Goal: Information Seeking & Learning: Learn about a topic

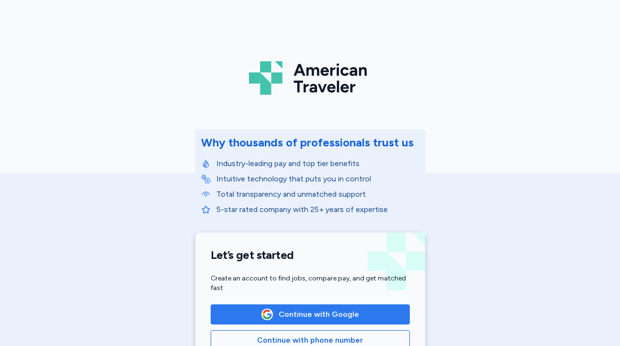
click at [304, 309] on span "Continue with Google" at bounding box center [319, 314] width 80 height 11
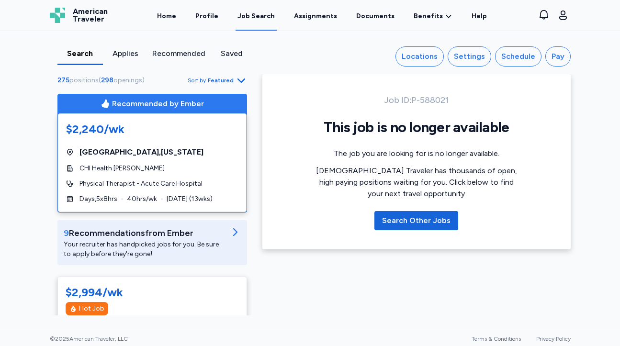
click at [225, 71] on div "Search Applies Recommended Saved Locations Settings Schedule Pay 275 positions …" at bounding box center [310, 52] width 537 height 43
click at [227, 82] on span "Featured" at bounding box center [221, 81] width 26 height 8
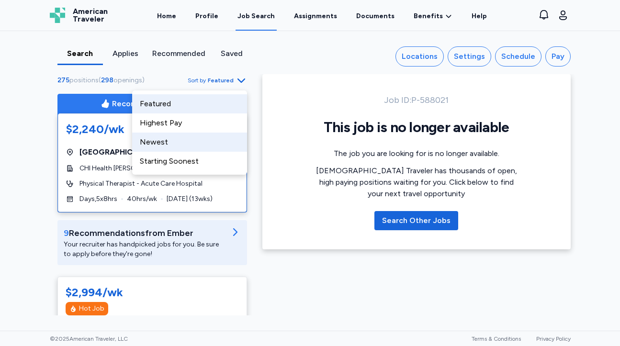
click at [224, 149] on div "Newest" at bounding box center [189, 142] width 115 height 19
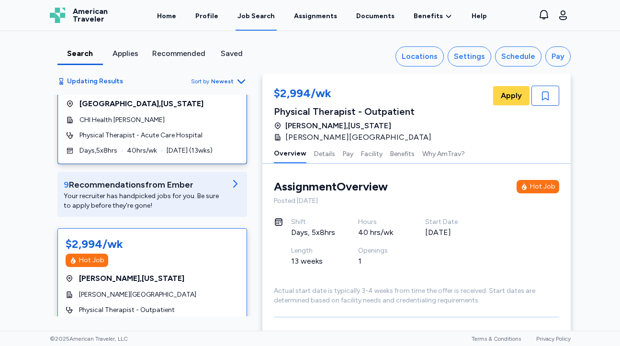
scroll to position [52, 0]
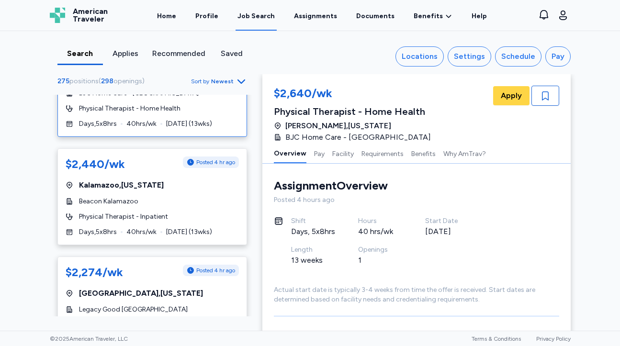
scroll to position [240, 0]
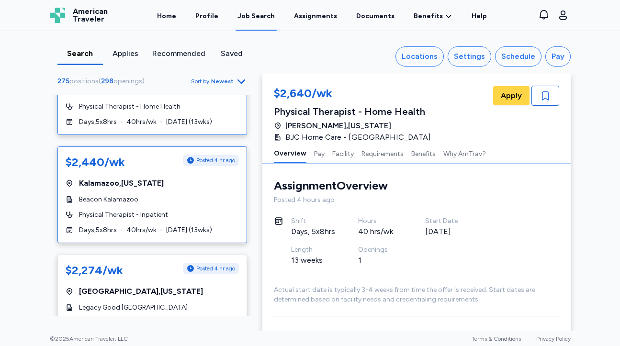
click at [213, 220] on div "$2,440/wk Posted 4 hr ago [GEOGRAPHIC_DATA] , [US_STATE] Beacon Kalamazoo Physi…" at bounding box center [152, 195] width 190 height 97
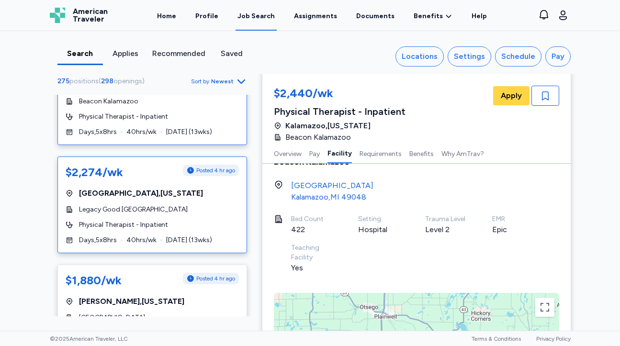
scroll to position [339, 0]
click at [163, 233] on div "$2,274/wk Posted 4 hr ago [GEOGRAPHIC_DATA] , [US_STATE] Legacy Good [GEOGRAPHI…" at bounding box center [152, 204] width 190 height 97
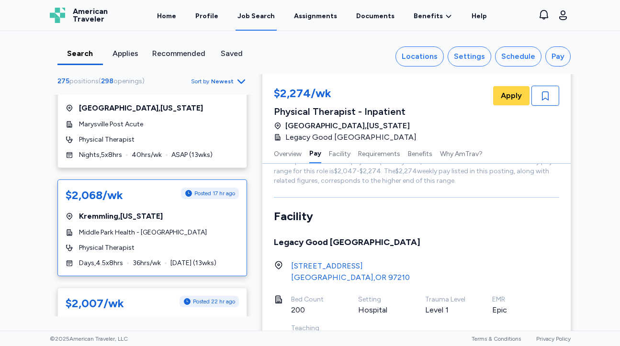
scroll to position [966, 0]
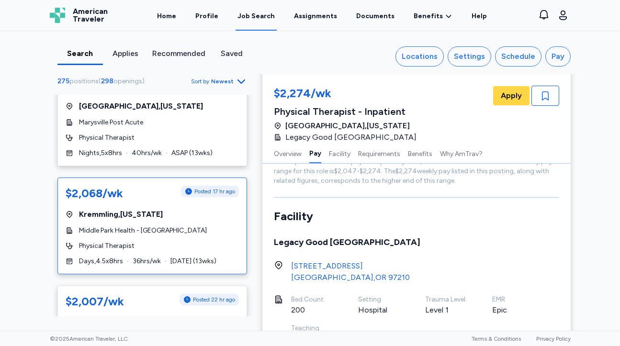
click at [173, 237] on div "$2,068/wk Posted 17 hr ago [GEOGRAPHIC_DATA] , [US_STATE][GEOGRAPHIC_DATA] Heal…" at bounding box center [152, 226] width 190 height 97
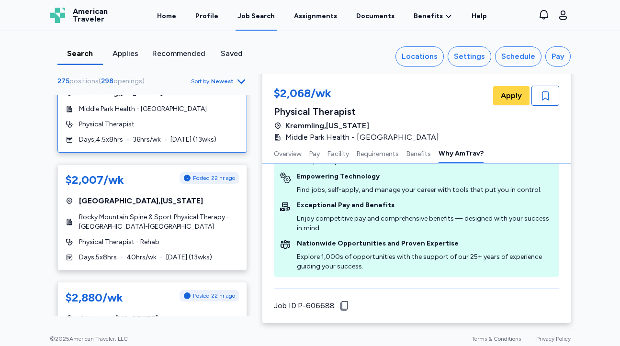
scroll to position [1089, 0]
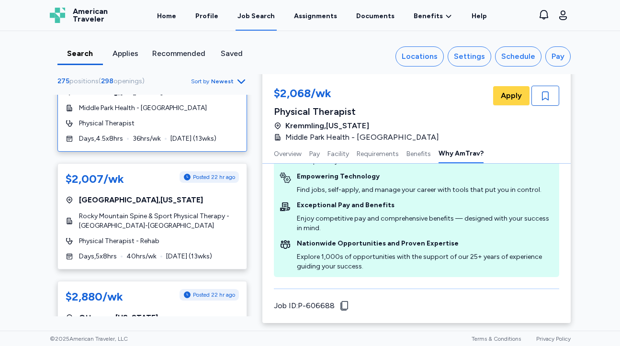
click at [208, 126] on div "Physical Therapist" at bounding box center [152, 124] width 173 height 10
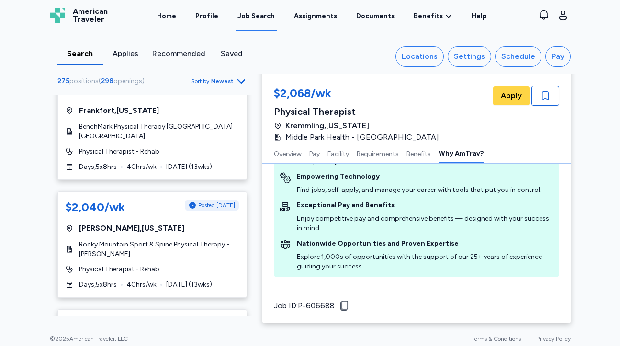
scroll to position [2305, 0]
